Goal: Navigation & Orientation: Find specific page/section

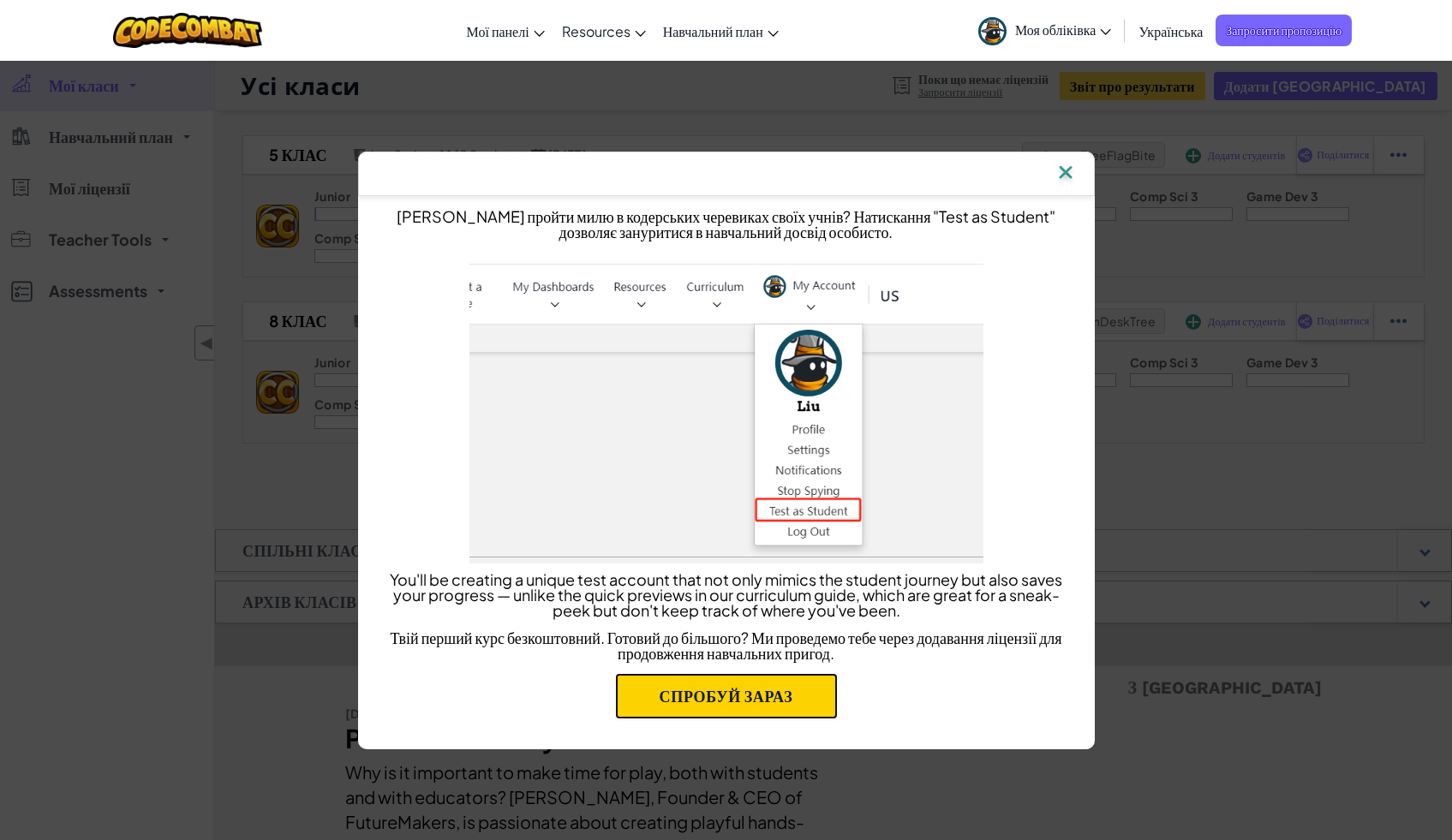
click at [747, 700] on link "Спробуй зараз" at bounding box center [726, 696] width 222 height 46
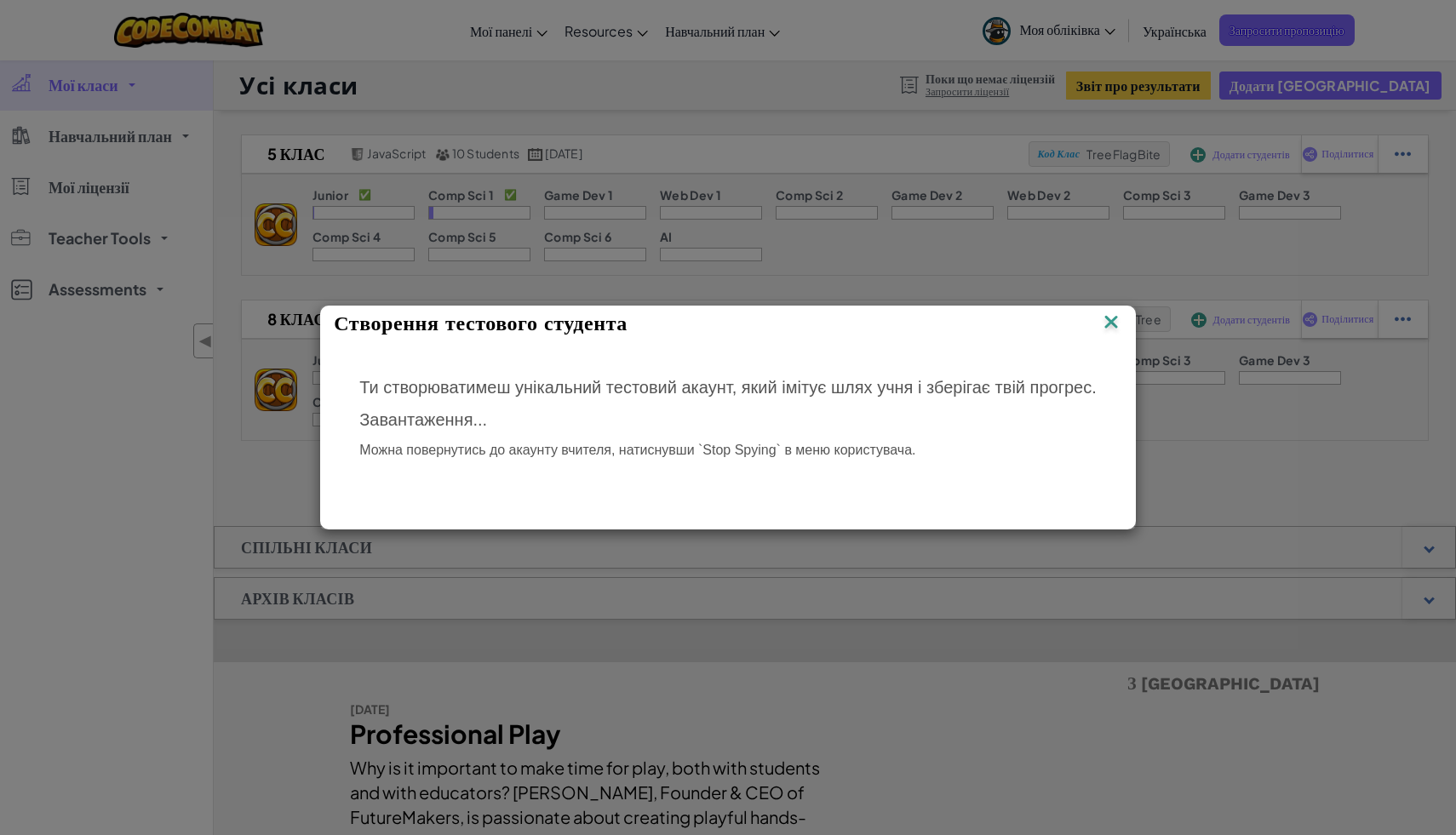
click at [1121, 329] on img at bounding box center [1111, 323] width 22 height 26
